Goal: Transaction & Acquisition: Purchase product/service

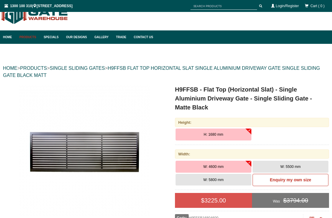
click at [155, 104] on a"] at bounding box center [85, 150] width 162 height 131
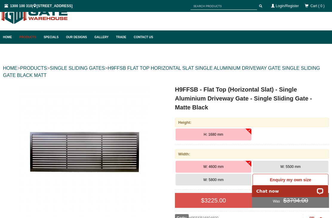
click at [223, 135] on button "H: 1680 mm" at bounding box center [213, 135] width 76 height 12
click at [238, 137] on button "H: 1680 mm" at bounding box center [213, 135] width 76 height 12
click at [234, 124] on div "Height:" at bounding box center [252, 122] width 154 height 9
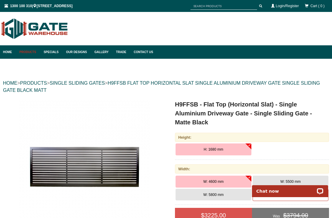
click at [94, 84] on link "SINGLE SLIDING GATES" at bounding box center [77, 83] width 55 height 5
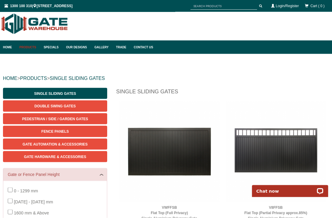
scroll to position [6, 0]
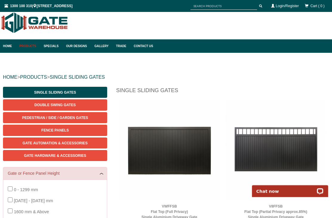
click at [52, 48] on link "Specials" at bounding box center [52, 45] width 22 height 13
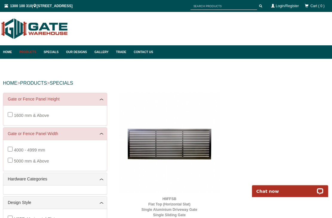
click at [12, 54] on link "Home" at bounding box center [9, 51] width 13 height 13
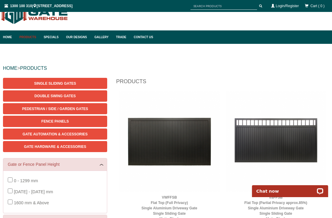
click at [67, 83] on span "Single Sliding Gates" at bounding box center [55, 83] width 42 height 4
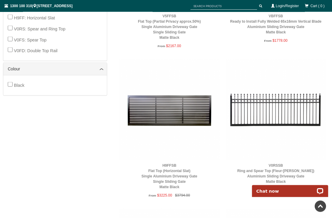
scroll to position [347, 0]
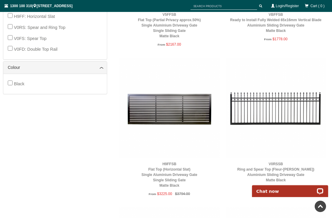
click at [173, 119] on img at bounding box center [169, 108] width 101 height 101
click at [179, 101] on img at bounding box center [169, 108] width 101 height 101
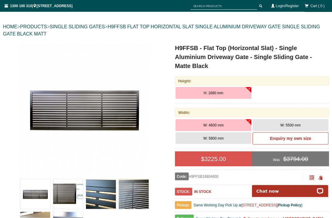
scroll to position [58, 0]
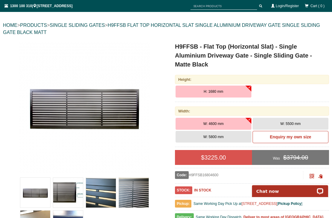
click at [303, 136] on b "Enquiry my own size" at bounding box center [290, 137] width 41 height 5
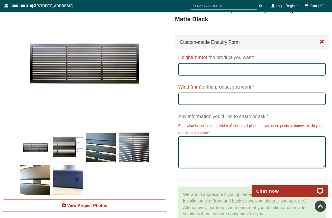
scroll to position [0, 0]
